Goal: Information Seeking & Learning: Learn about a topic

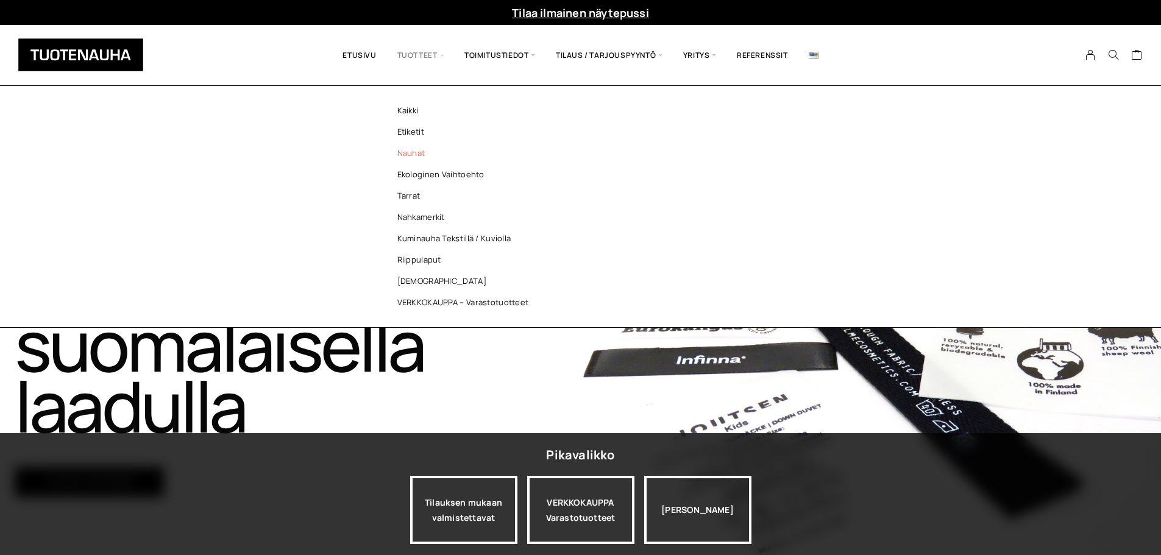
click at [405, 153] on link "Nauhat" at bounding box center [466, 153] width 177 height 21
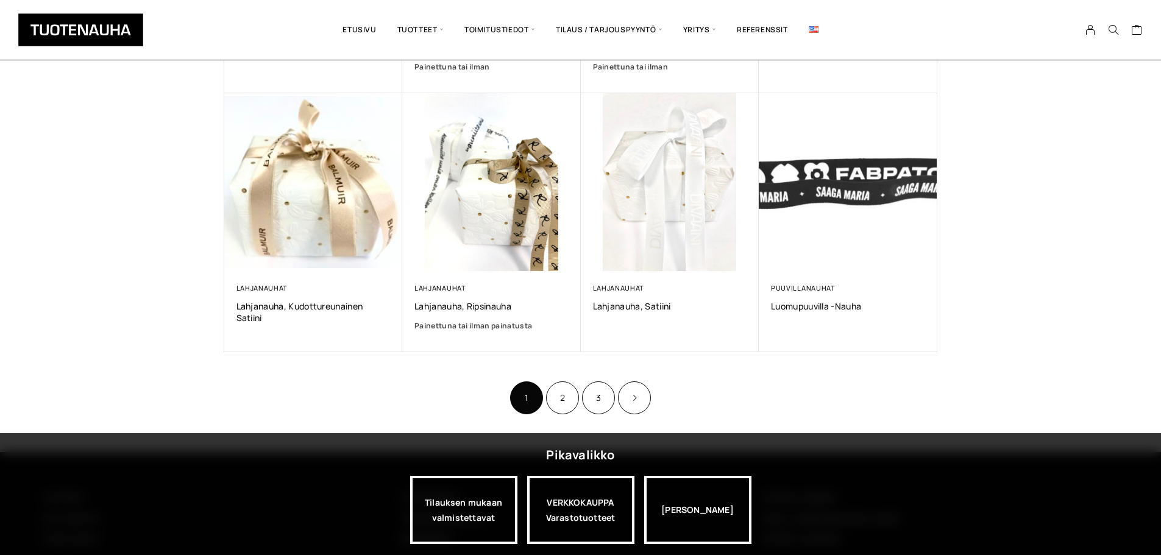
scroll to position [712, 0]
click at [634, 392] on link "Product Pagination" at bounding box center [634, 397] width 33 height 33
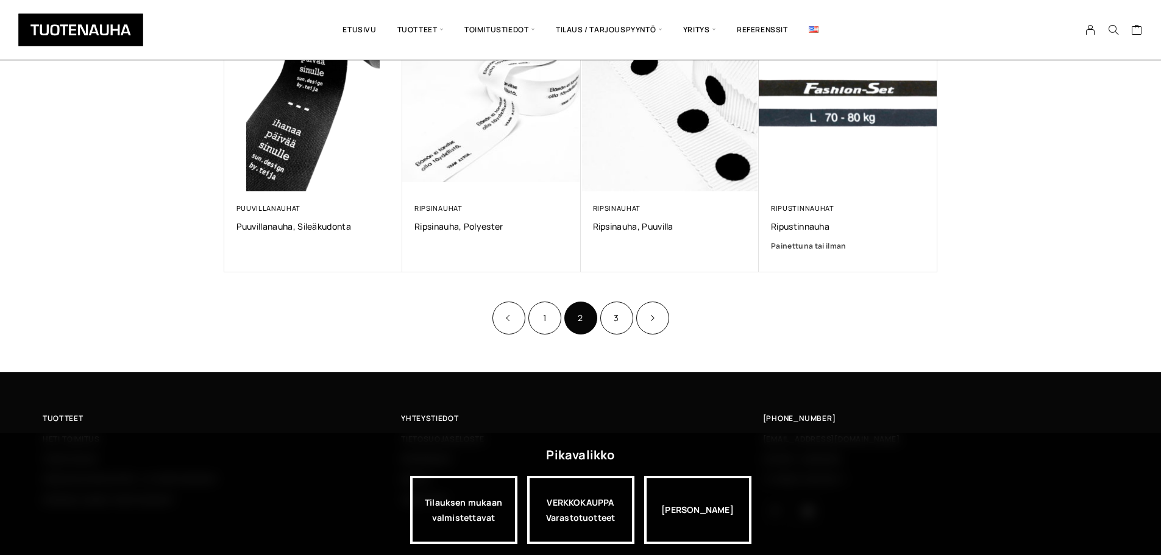
scroll to position [788, 0]
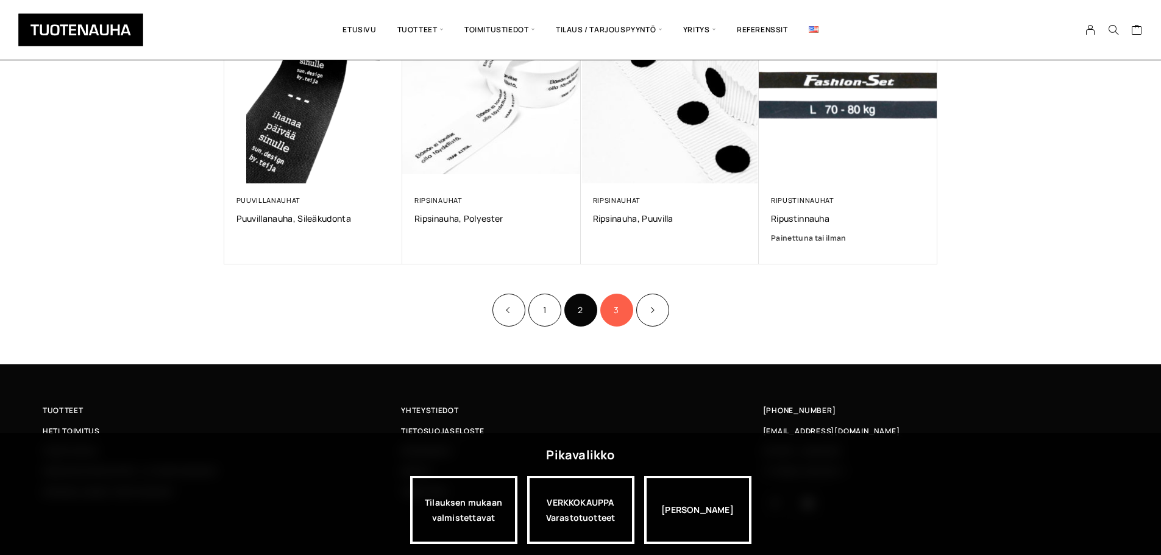
click at [619, 308] on link "3" at bounding box center [616, 310] width 33 height 33
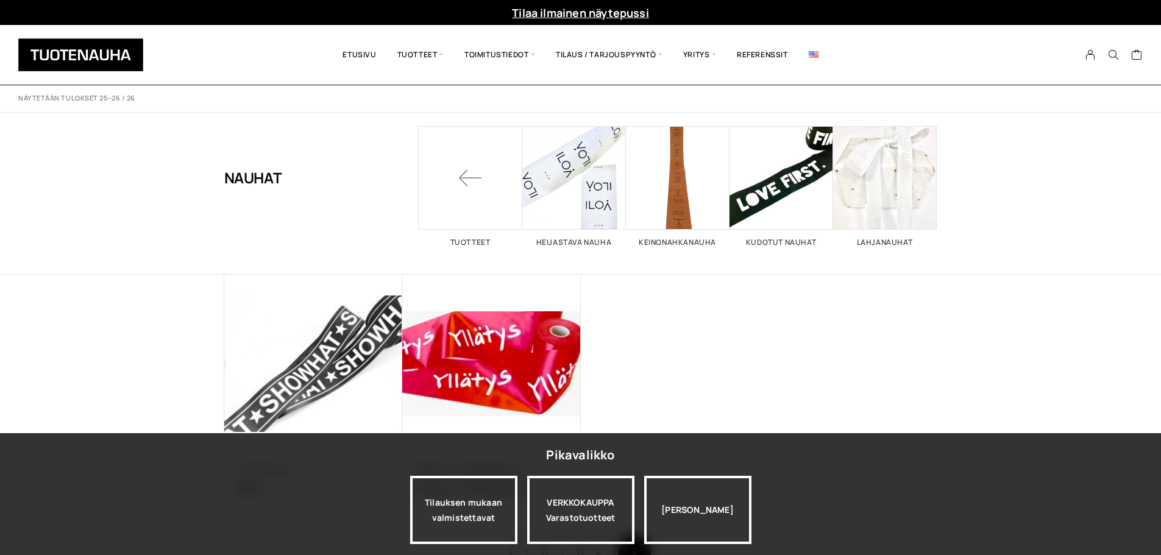
scroll to position [264, 0]
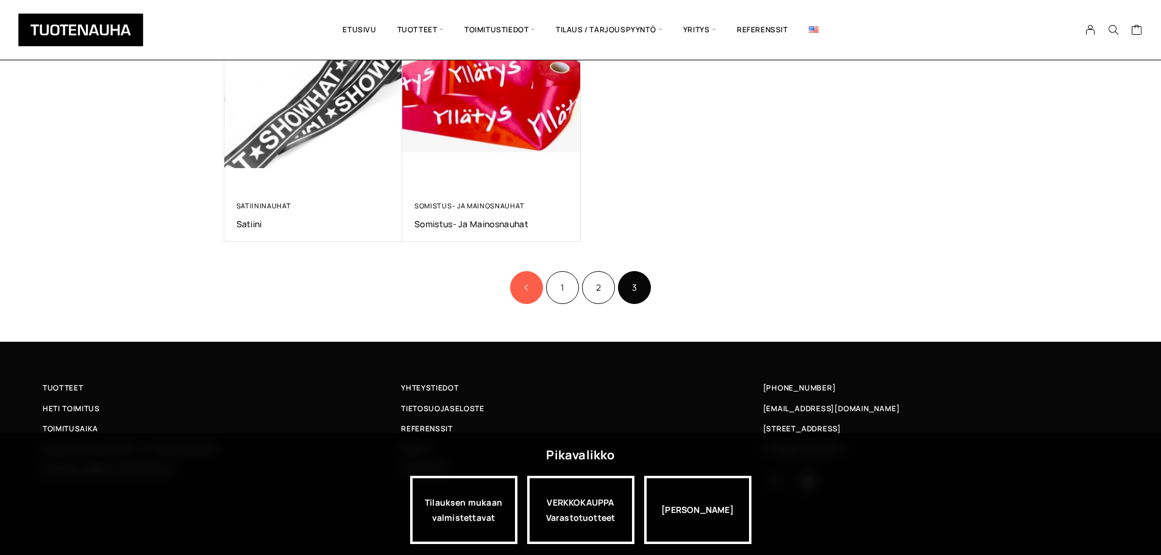
click at [540, 291] on link "Product Pagination" at bounding box center [526, 287] width 33 height 33
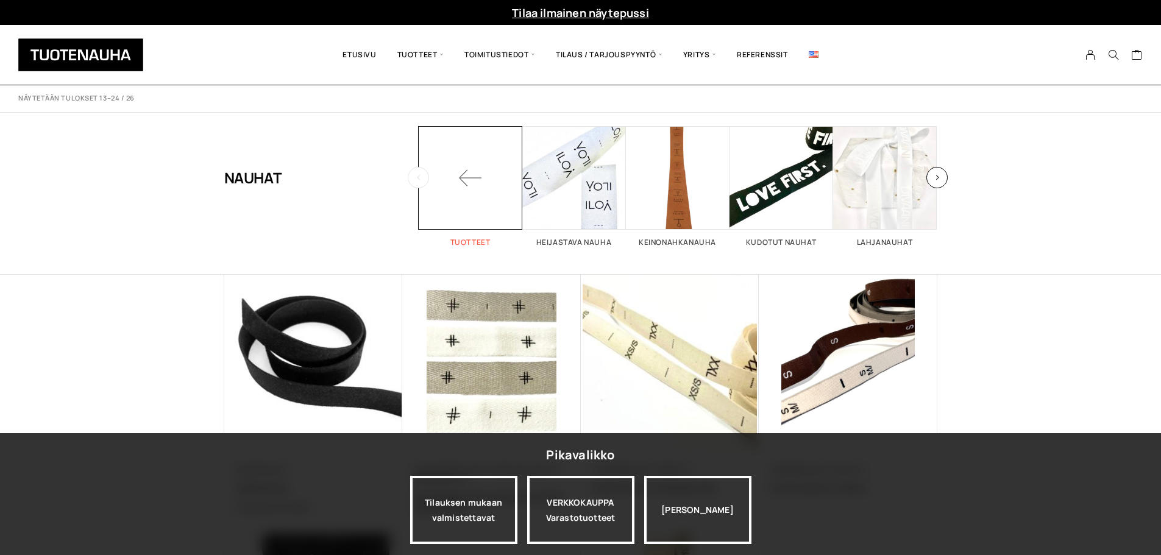
click at [474, 180] on span at bounding box center [471, 178] width 104 height 104
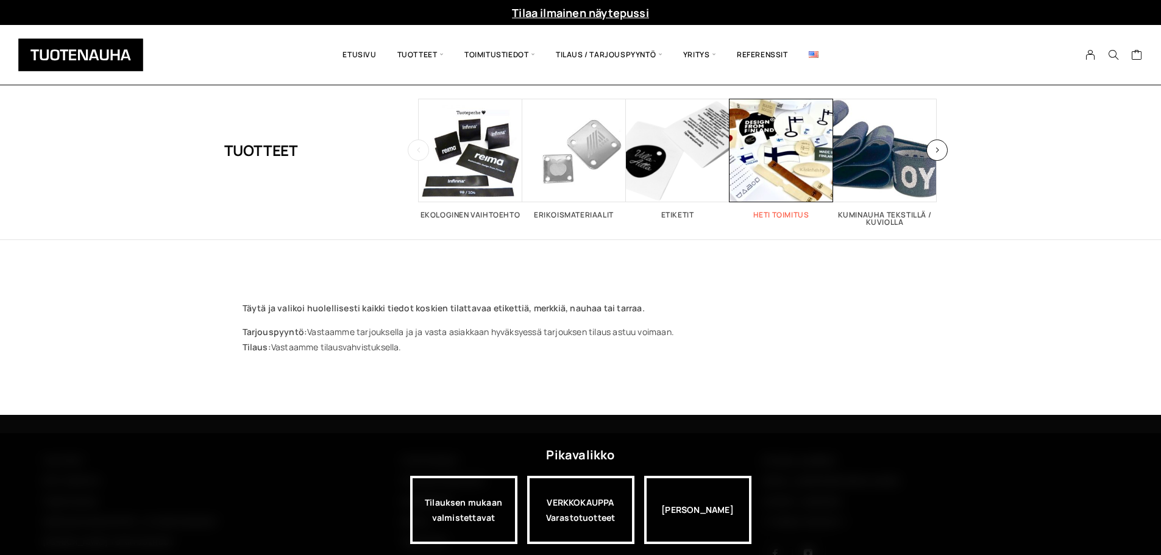
click at [785, 176] on span "Visit product category Heti toimitus" at bounding box center [781, 151] width 104 height 104
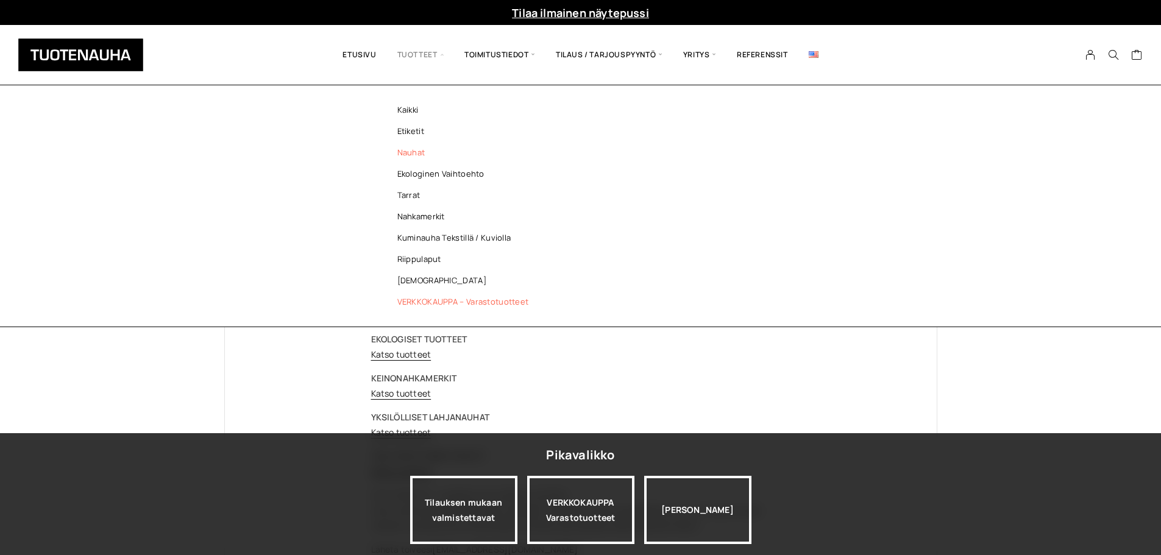
click at [416, 155] on link "Nauhat" at bounding box center [466, 152] width 177 height 21
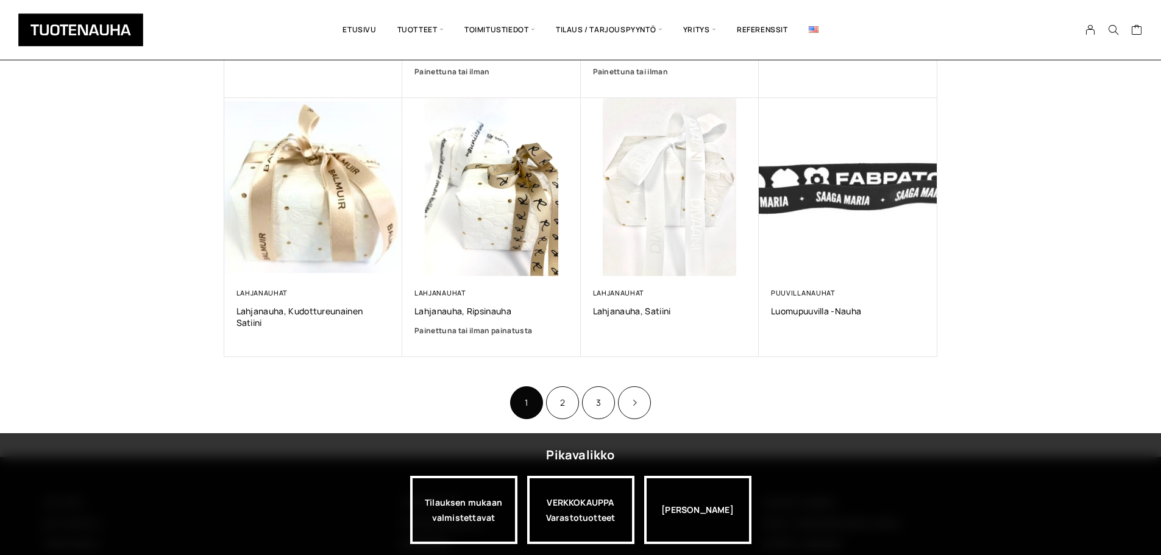
scroll to position [707, 0]
click at [564, 411] on link "2" at bounding box center [562, 402] width 33 height 33
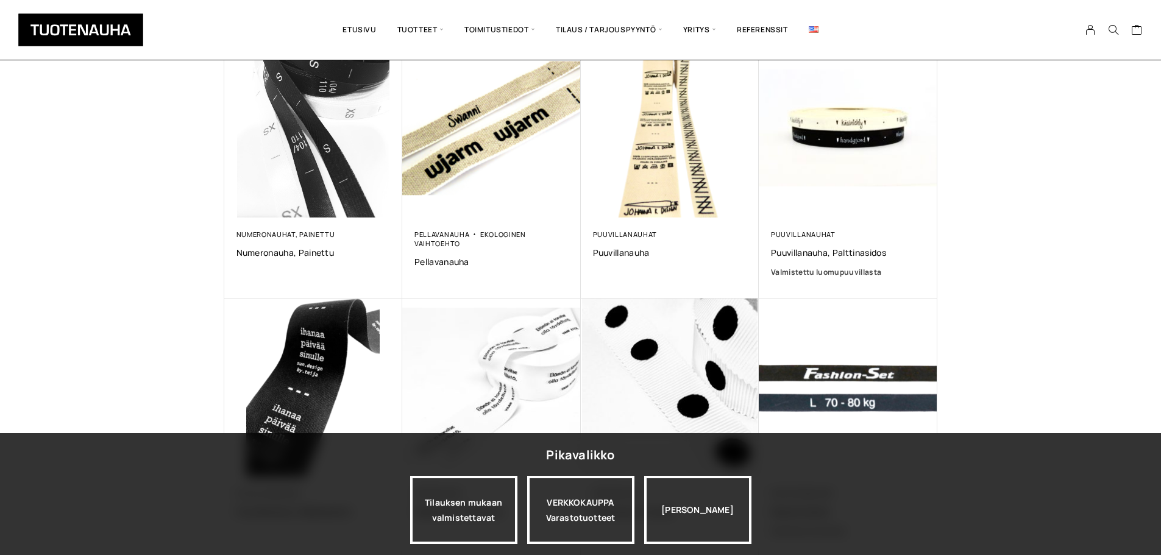
scroll to position [495, 0]
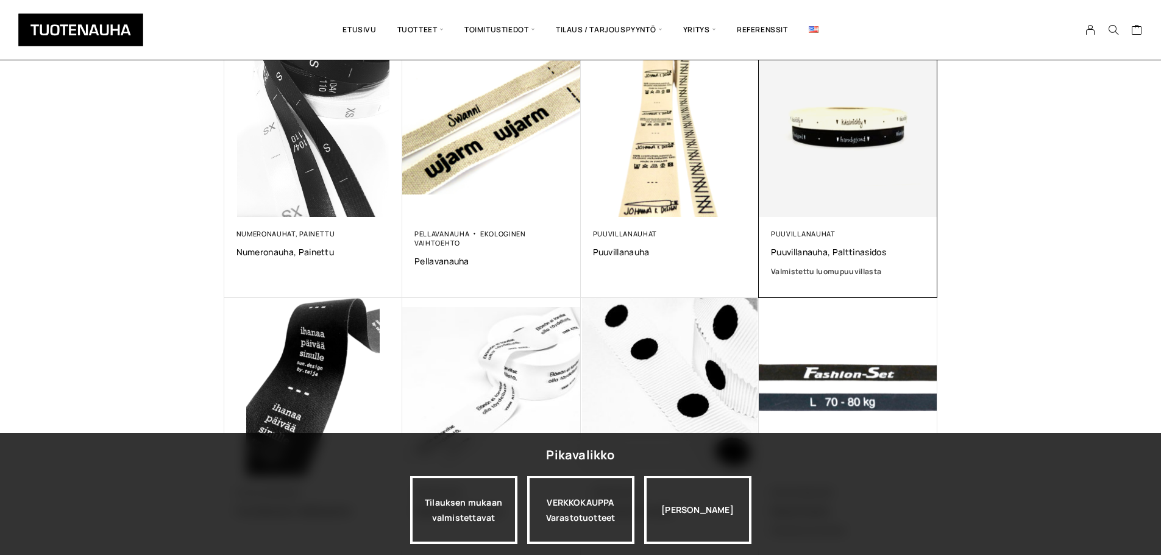
click at [884, 119] on img at bounding box center [848, 127] width 179 height 179
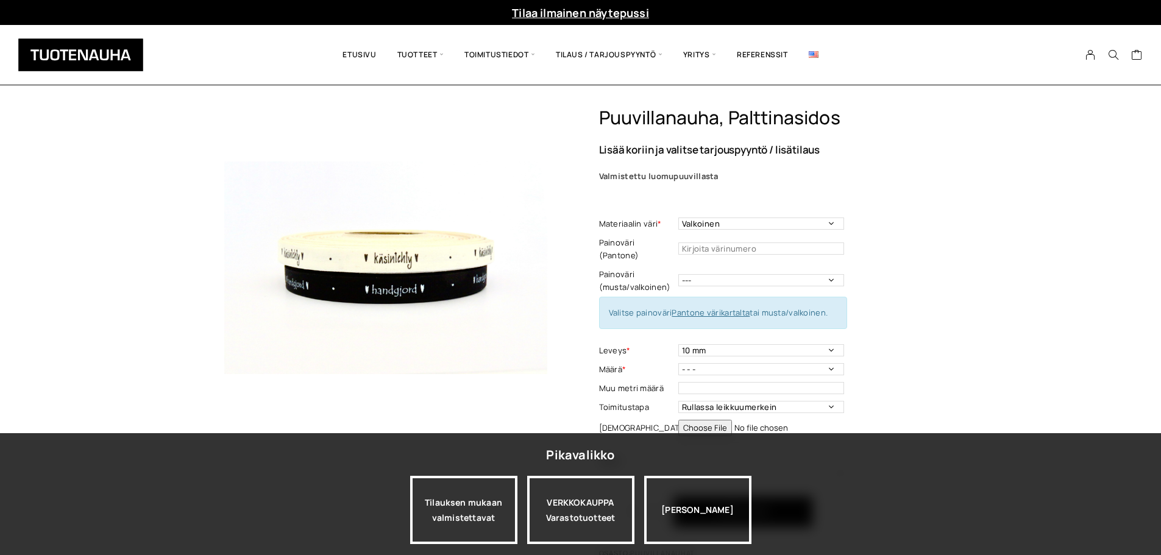
click at [389, 261] on img at bounding box center [385, 268] width 323 height 323
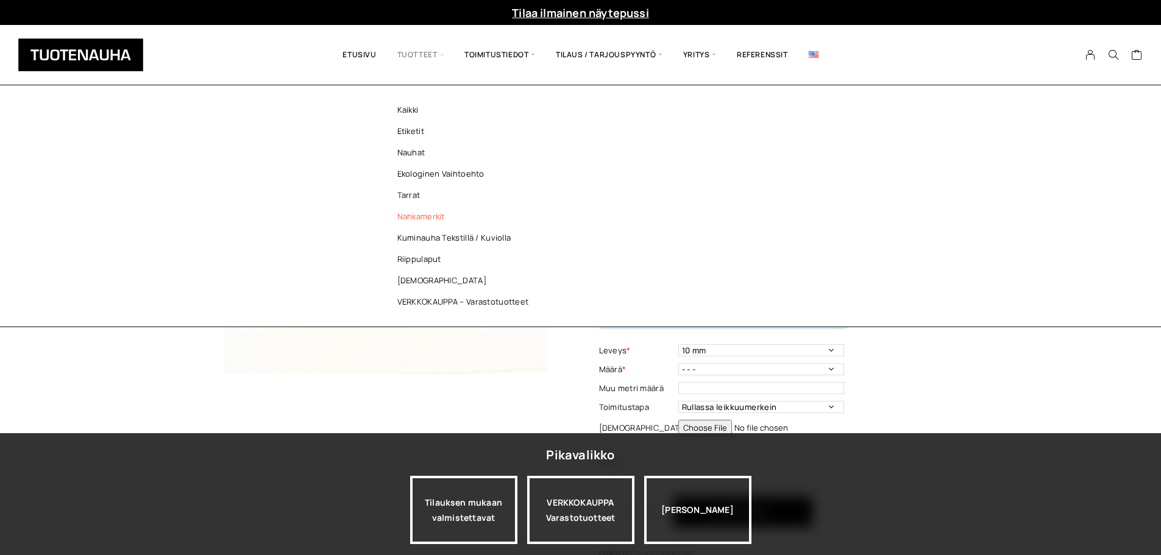
click at [427, 218] on link "Nahkamerkit" at bounding box center [466, 216] width 177 height 21
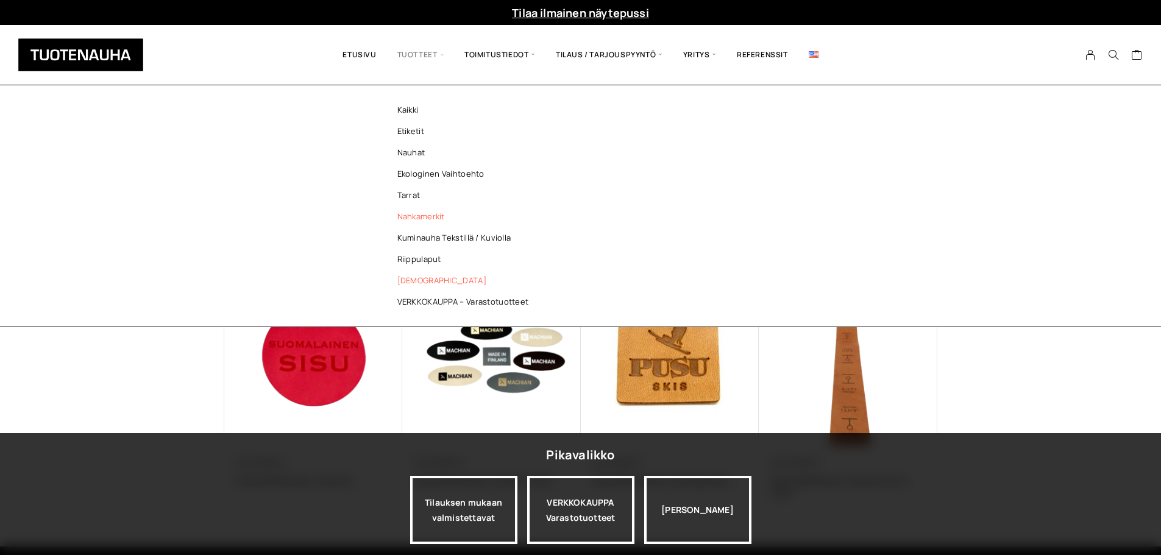
click at [405, 283] on link "[DEMOGRAPHIC_DATA]" at bounding box center [466, 280] width 177 height 21
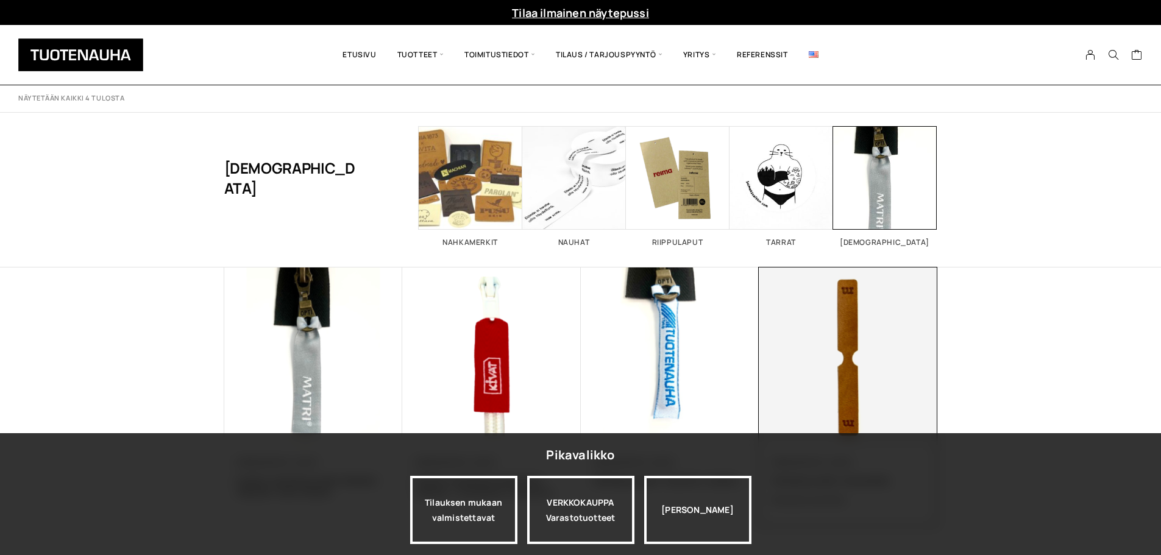
click at [852, 378] on img at bounding box center [848, 357] width 179 height 179
